Goal: Task Accomplishment & Management: Manage account settings

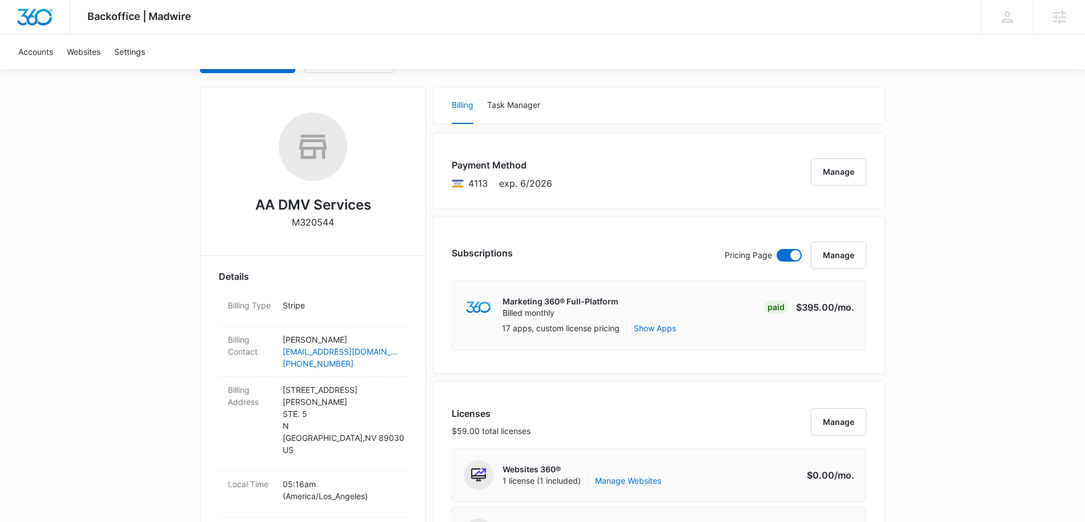
scroll to position [300, 0]
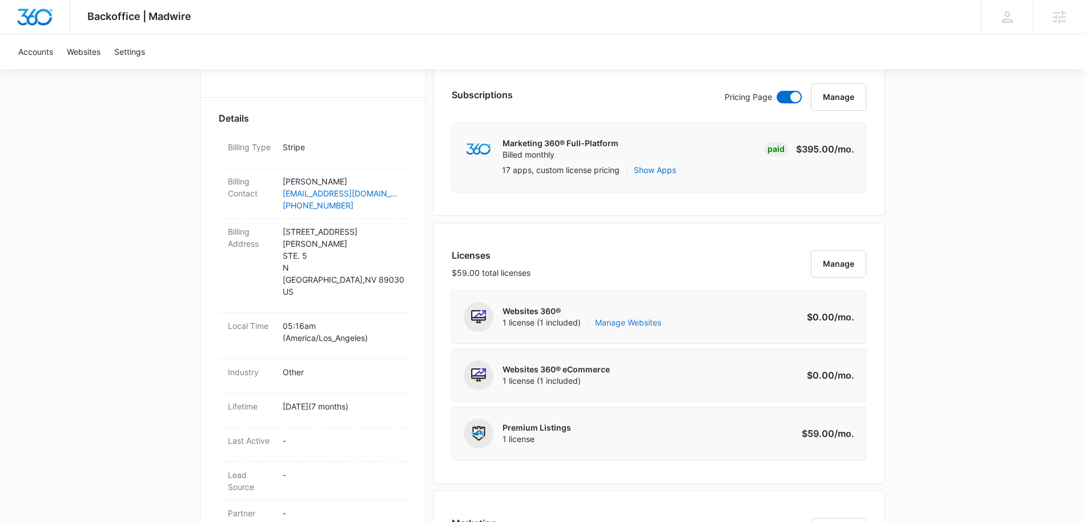
click at [645, 323] on link "Manage Websites" at bounding box center [628, 322] width 66 height 11
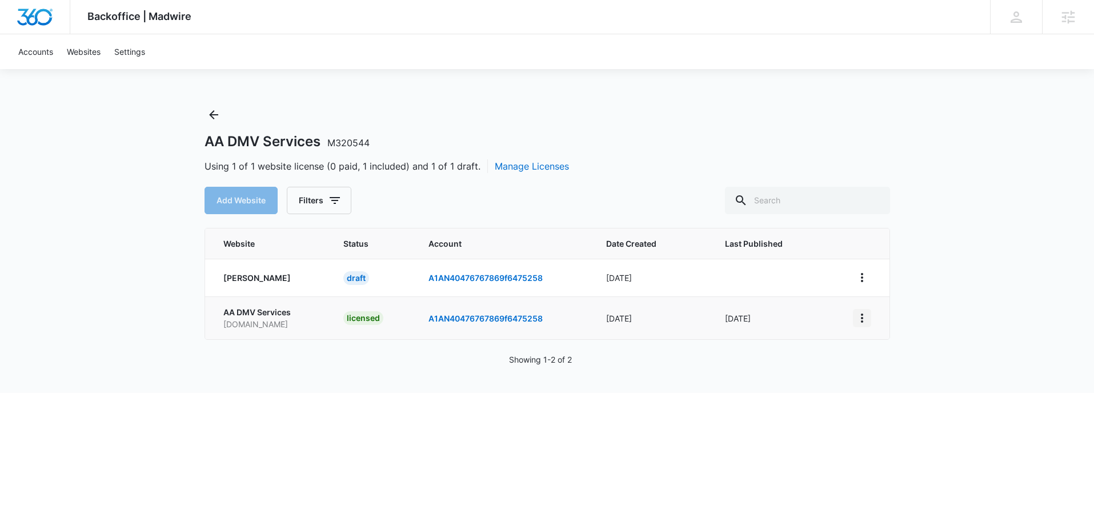
click at [858, 319] on icon "View More" at bounding box center [862, 318] width 14 height 14
click at [890, 368] on link "Edit Website" at bounding box center [890, 367] width 46 height 10
